Goal: Use online tool/utility: Utilize a website feature to perform a specific function

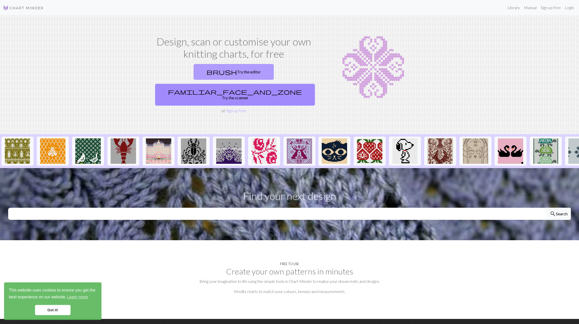
click at [193, 72] on link "brush Try the editor" at bounding box center [233, 72] width 80 height 16
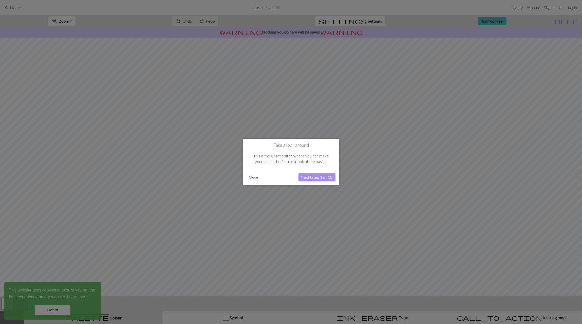
click at [316, 176] on button "Next (Step 1 of 10)" at bounding box center [317, 177] width 37 height 8
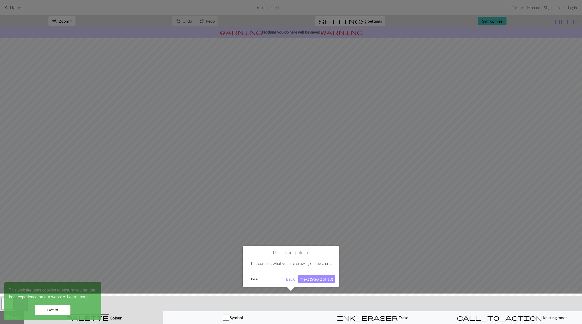
click at [318, 280] on button "Next (Step 2 of 10)" at bounding box center [316, 279] width 37 height 8
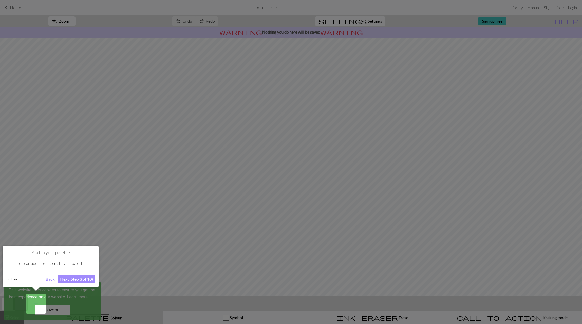
click at [161, 278] on div at bounding box center [291, 162] width 582 height 324
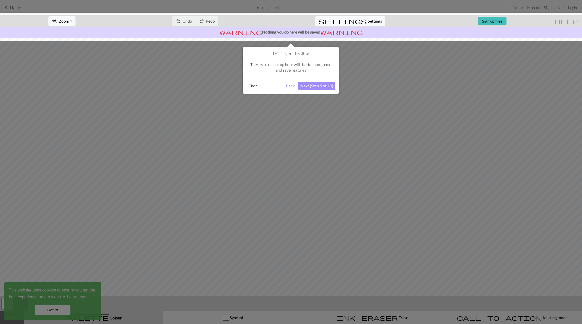
click at [252, 87] on button "Close" at bounding box center [253, 86] width 13 height 8
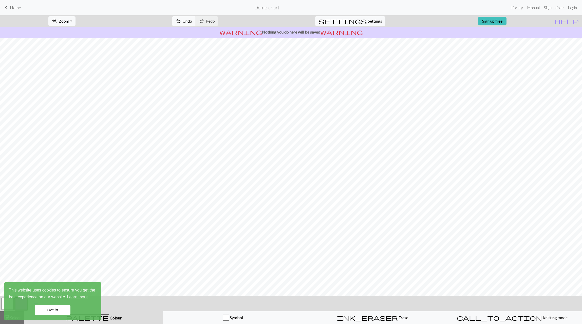
click at [54, 308] on link "Got it!" at bounding box center [52, 310] width 35 height 10
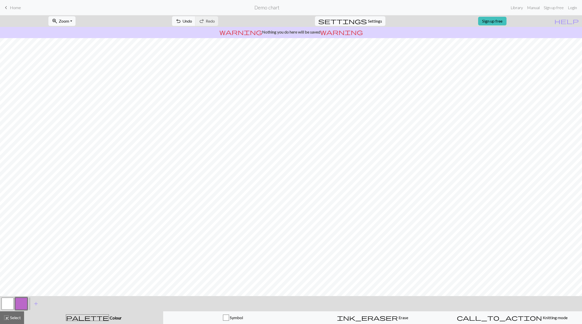
drag, startPoint x: 6, startPoint y: 304, endPoint x: 15, endPoint y: 296, distance: 12.4
click at [6, 304] on button "button" at bounding box center [8, 303] width 12 height 12
click at [69, 21] on span "Zoom" at bounding box center [64, 21] width 10 height 5
click at [68, 32] on button "Fit all" at bounding box center [69, 32] width 40 height 8
